Goal: Obtain resource: Download file/media

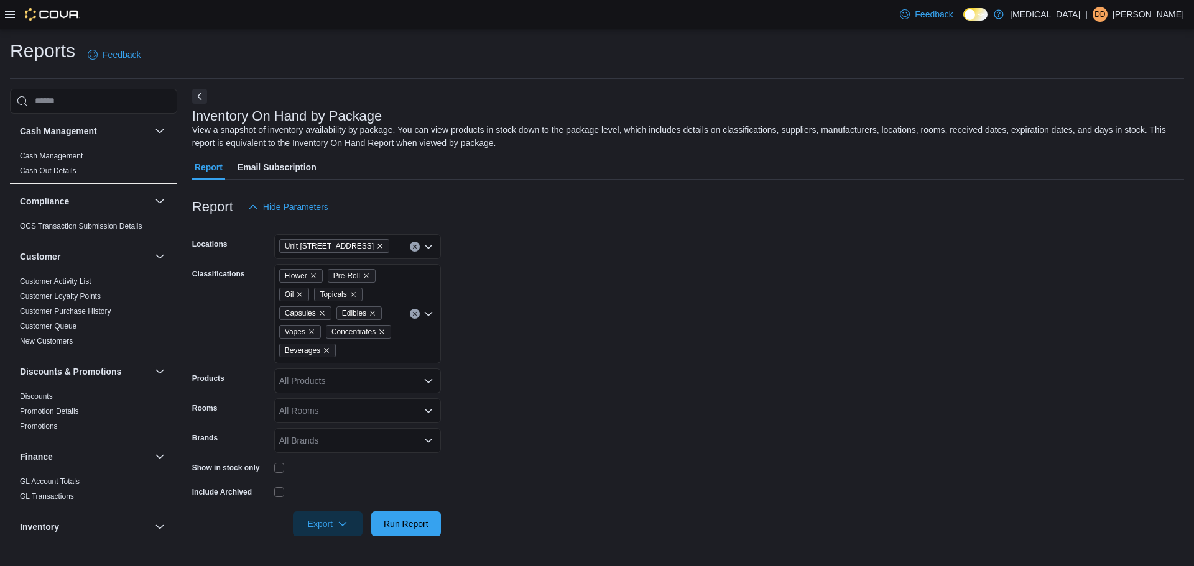
scroll to position [339, 0]
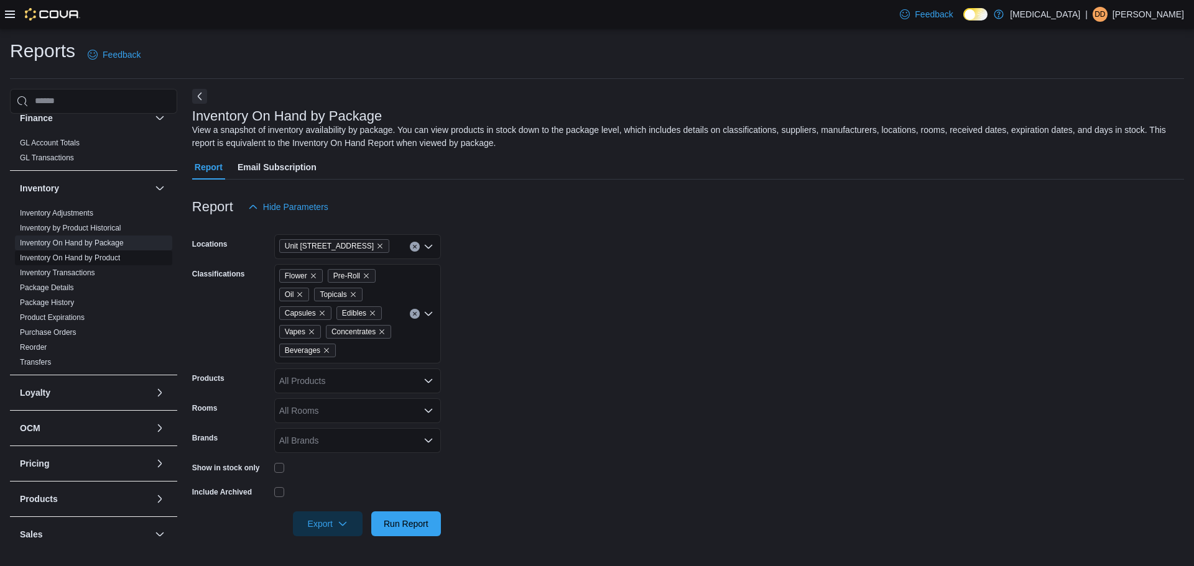
click at [98, 255] on link "Inventory On Hand by Product" at bounding box center [70, 258] width 100 height 9
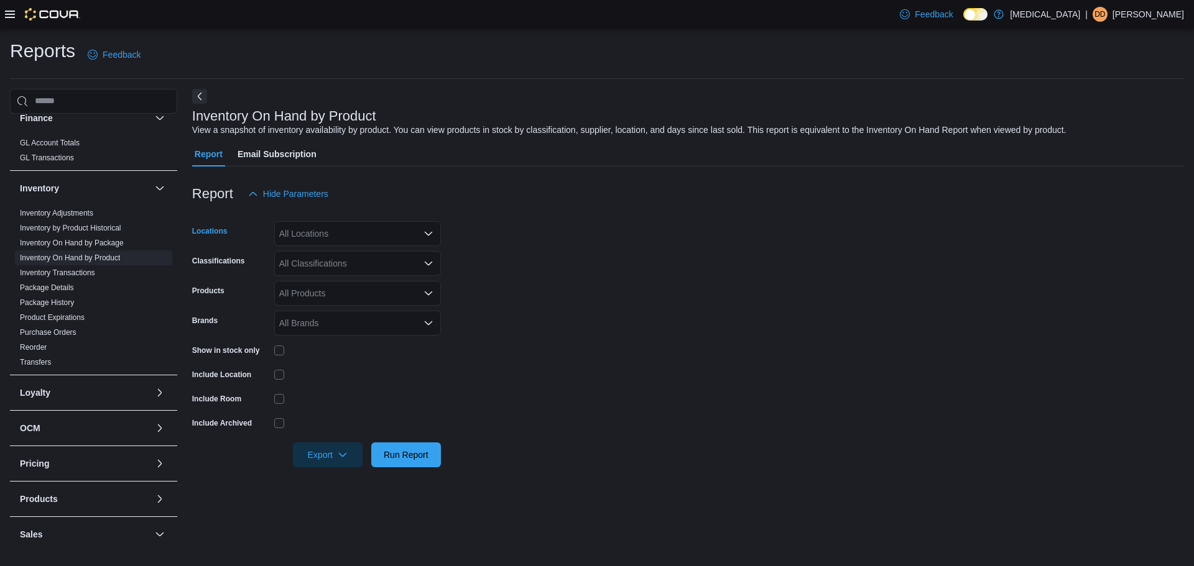
click at [321, 221] on div "All Locations" at bounding box center [357, 233] width 167 height 25
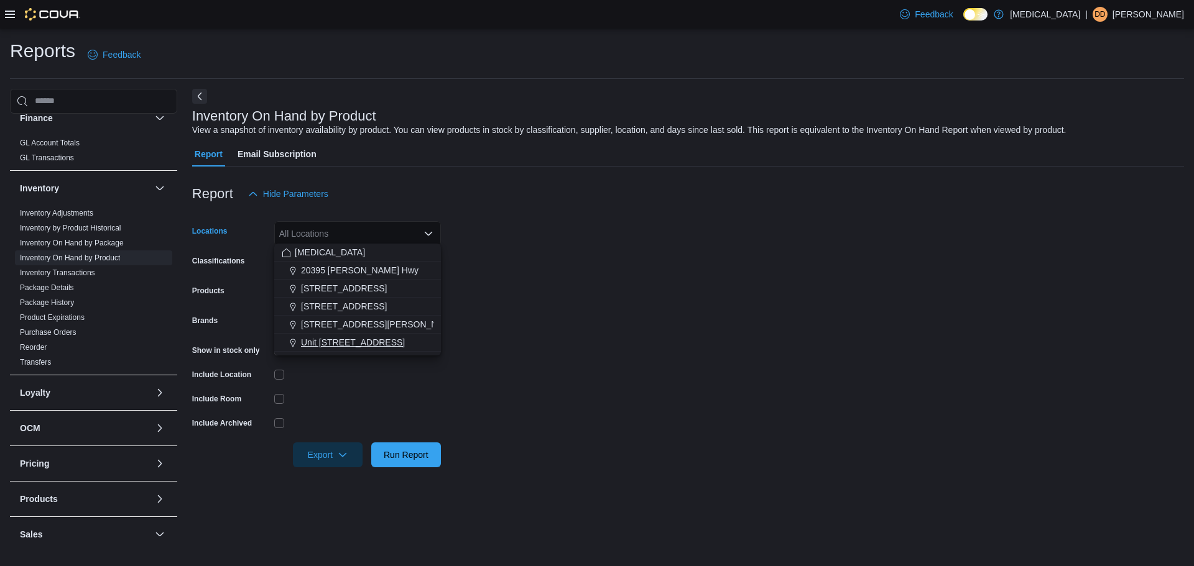
click at [369, 338] on span "Unit [STREET_ADDRESS]" at bounding box center [353, 342] width 104 height 12
click at [682, 377] on form "Locations Unit [STREET_ADDRESS] Combo box. Selected. [STREET_ADDRESS]. Press Ba…" at bounding box center [688, 336] width 992 height 261
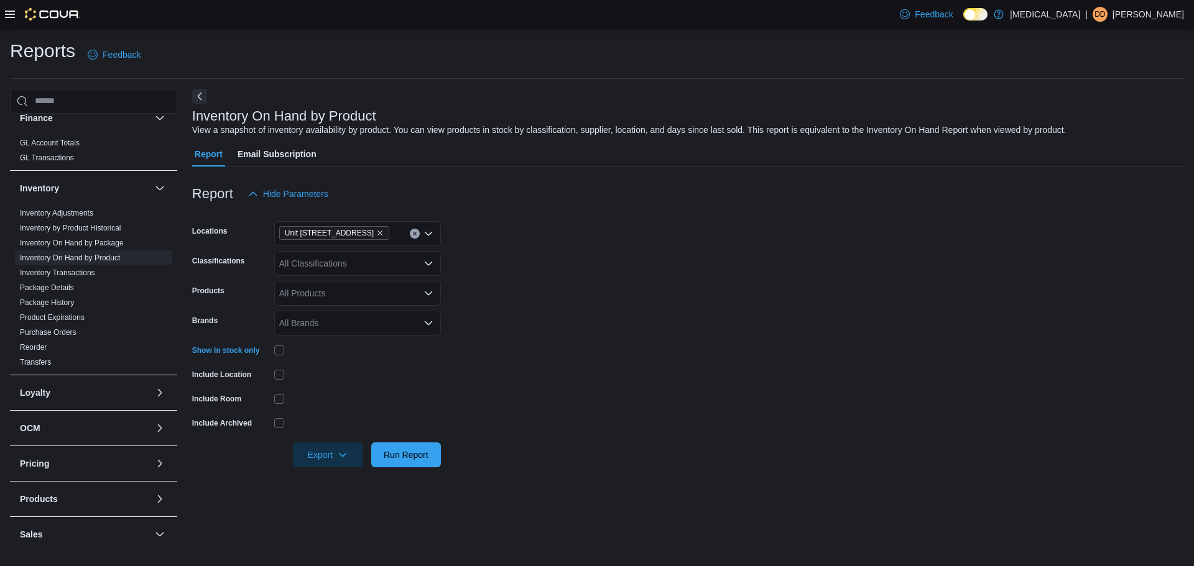
click at [277, 370] on div "Include Location" at bounding box center [316, 374] width 249 height 19
click at [320, 259] on div "All Classifications" at bounding box center [357, 263] width 167 height 25
click at [316, 318] on span "Edibles" at bounding box center [315, 316] width 29 height 12
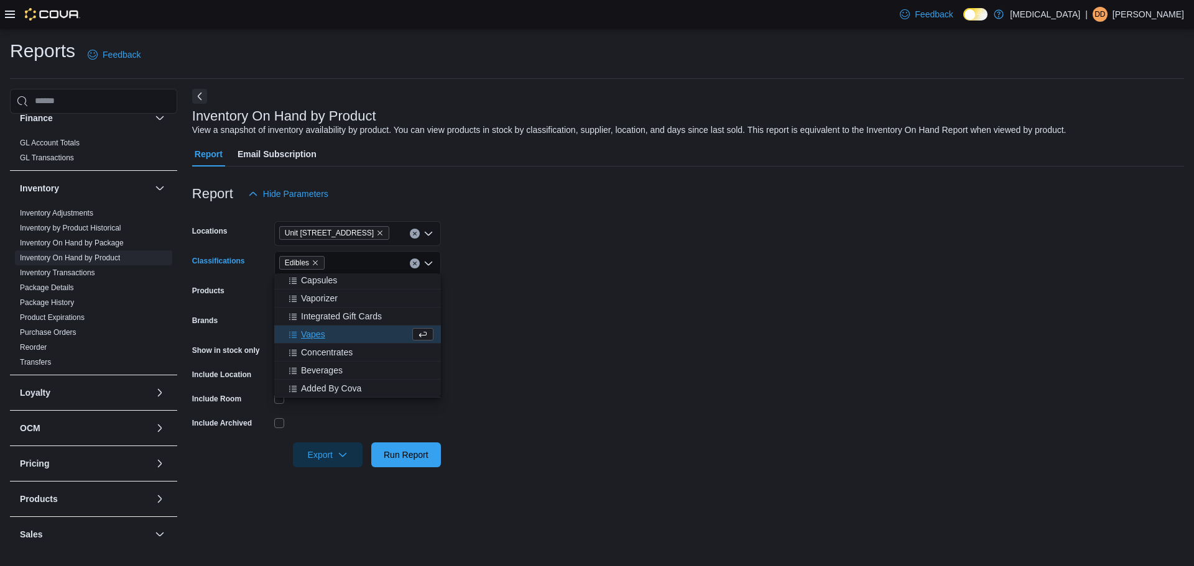
click at [598, 354] on form "Locations Unit [STREET_ADDRESS] Classifications Edibles Combo box. Selected. Ed…" at bounding box center [688, 336] width 992 height 261
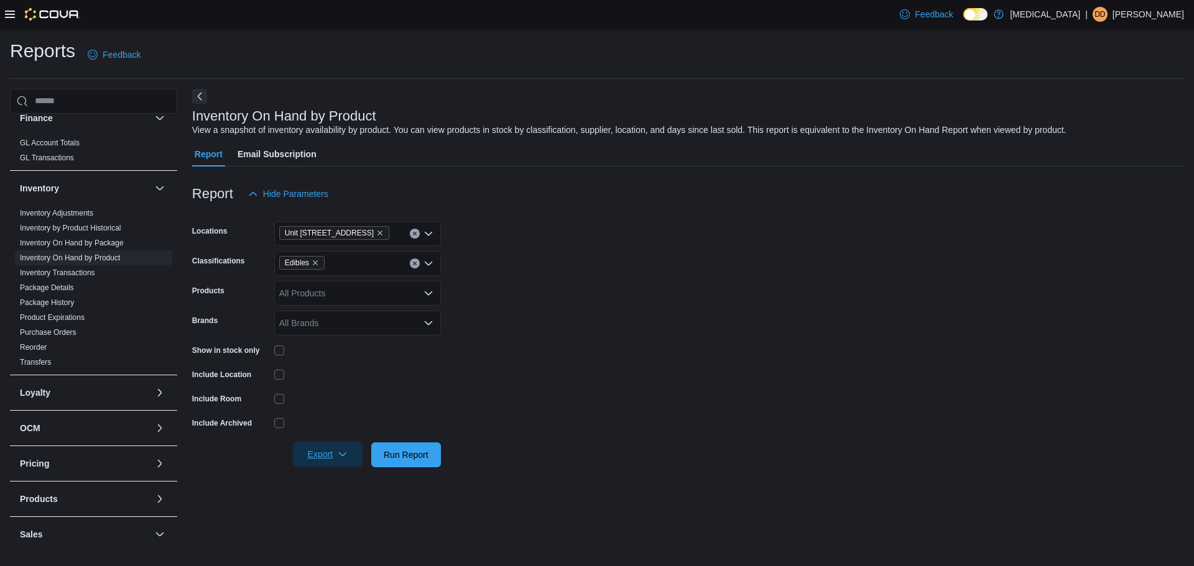
click at [332, 452] on span "Export" at bounding box center [327, 454] width 55 height 25
click at [609, 353] on form "Locations Unit [STREET_ADDRESS] Edibles Products All Products Brands All Brands…" at bounding box center [688, 336] width 992 height 261
click at [344, 461] on span "Export" at bounding box center [327, 454] width 55 height 25
click at [341, 480] on span "Export to Excel" at bounding box center [331, 478] width 56 height 10
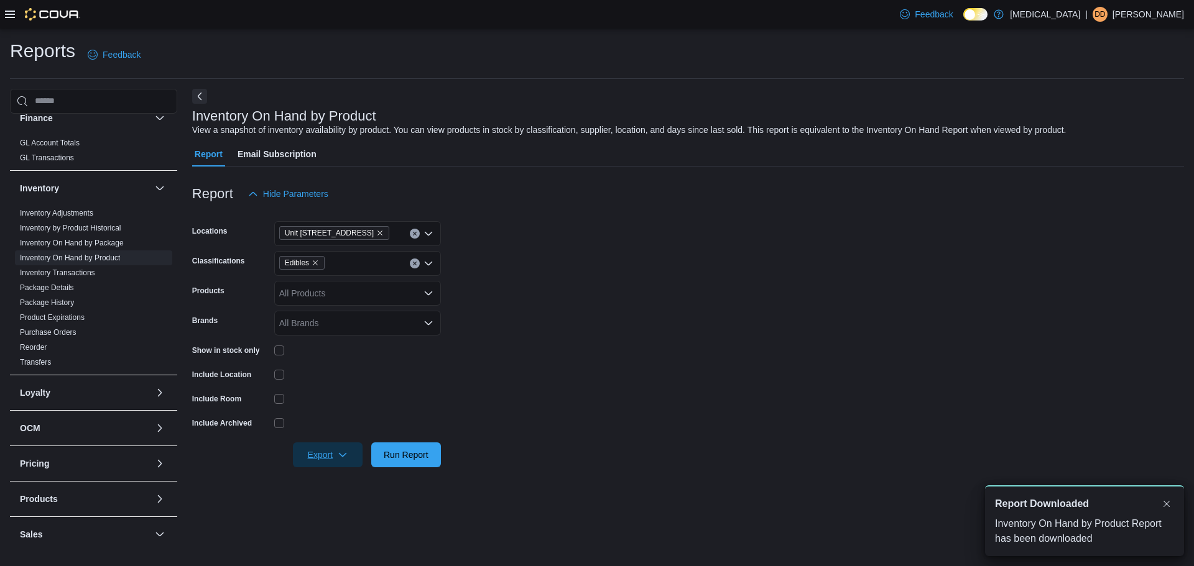
scroll to position [0, 0]
